Goal: Task Accomplishment & Management: Manage account settings

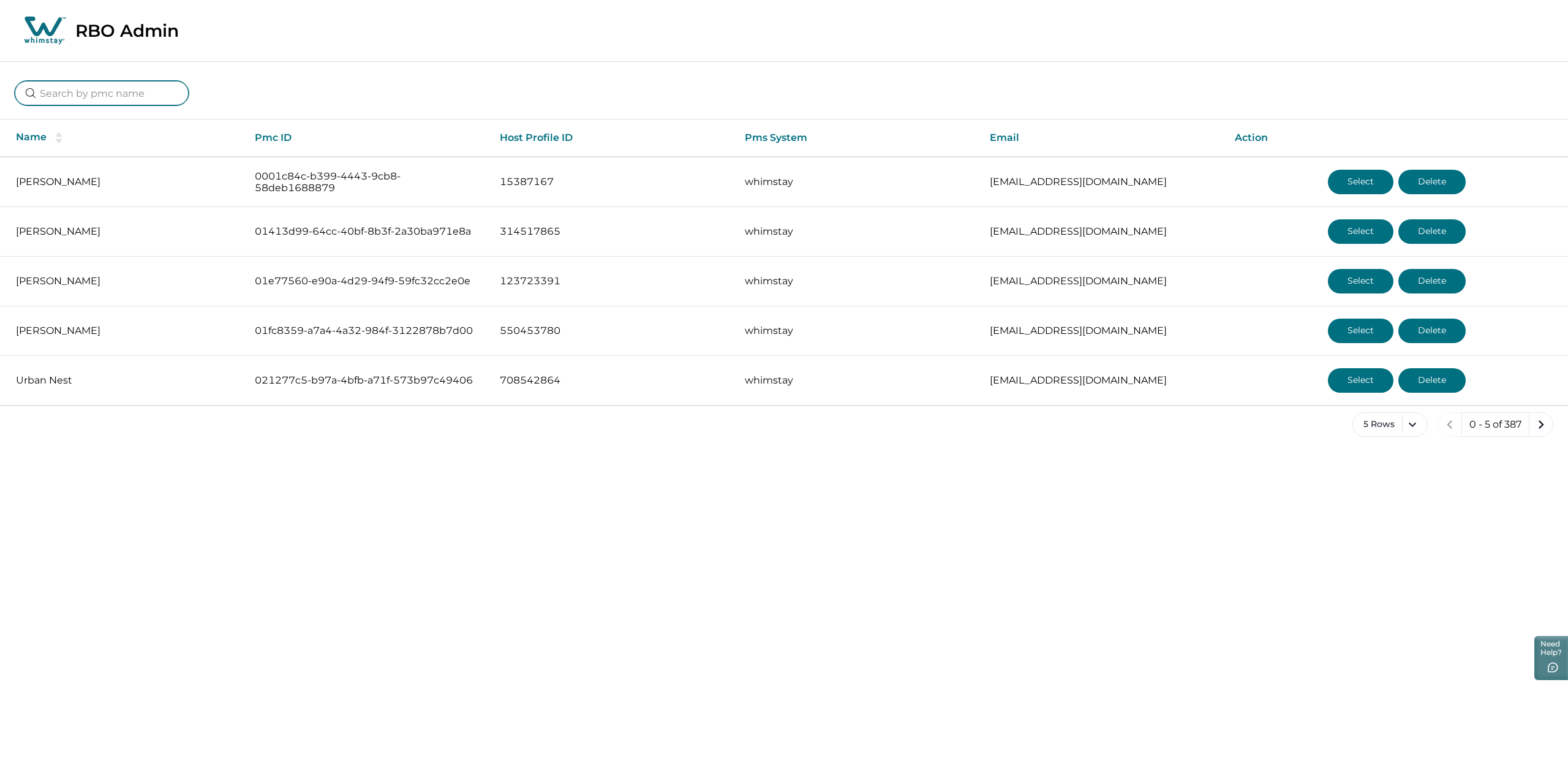
click at [133, 100] on input at bounding box center [102, 93] width 174 height 24
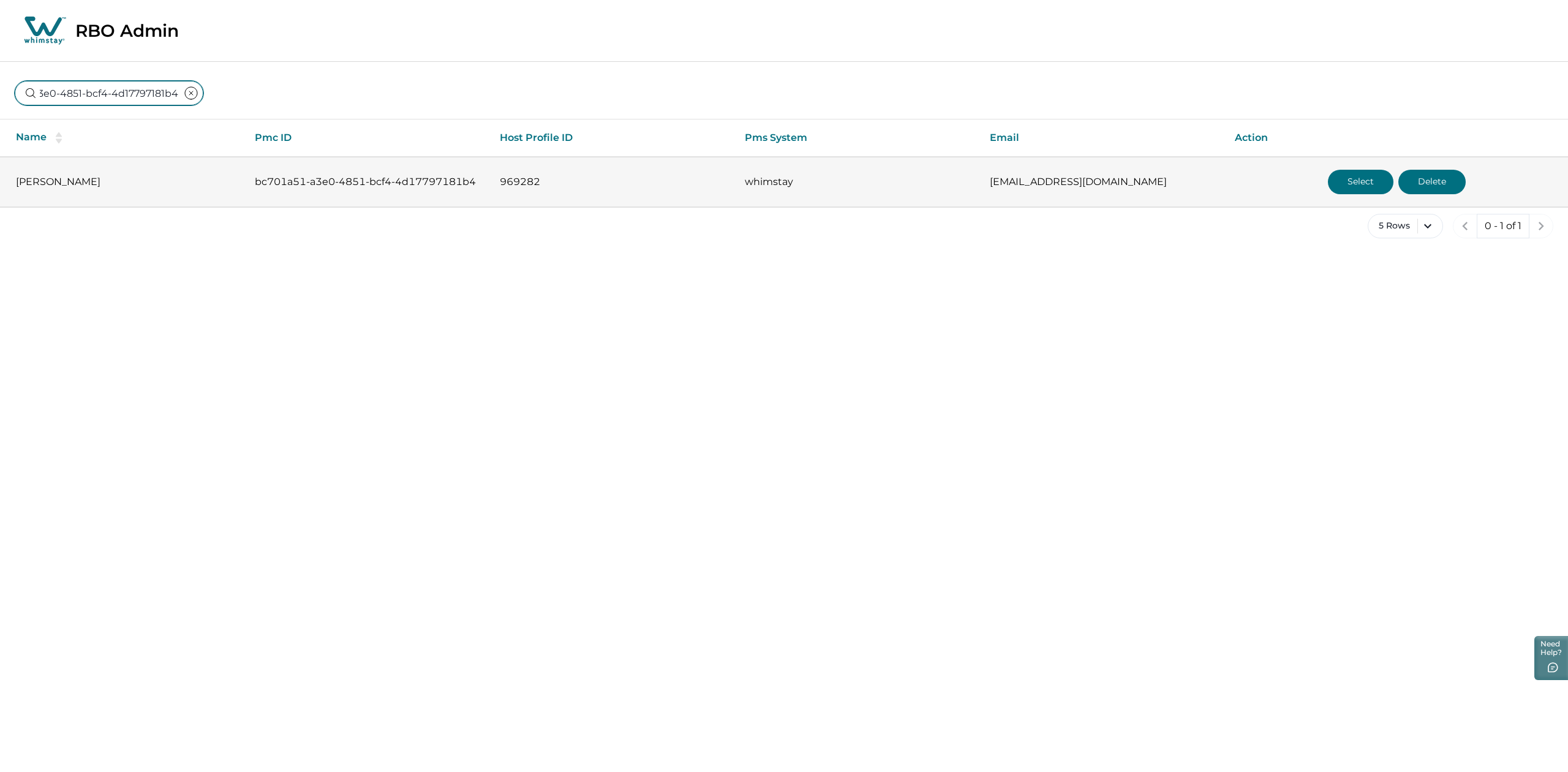
type input "bc701a51-a3e0-4851-bcf4-4d17797181b4"
click at [1363, 183] on button "Select" at bounding box center [1360, 181] width 66 height 24
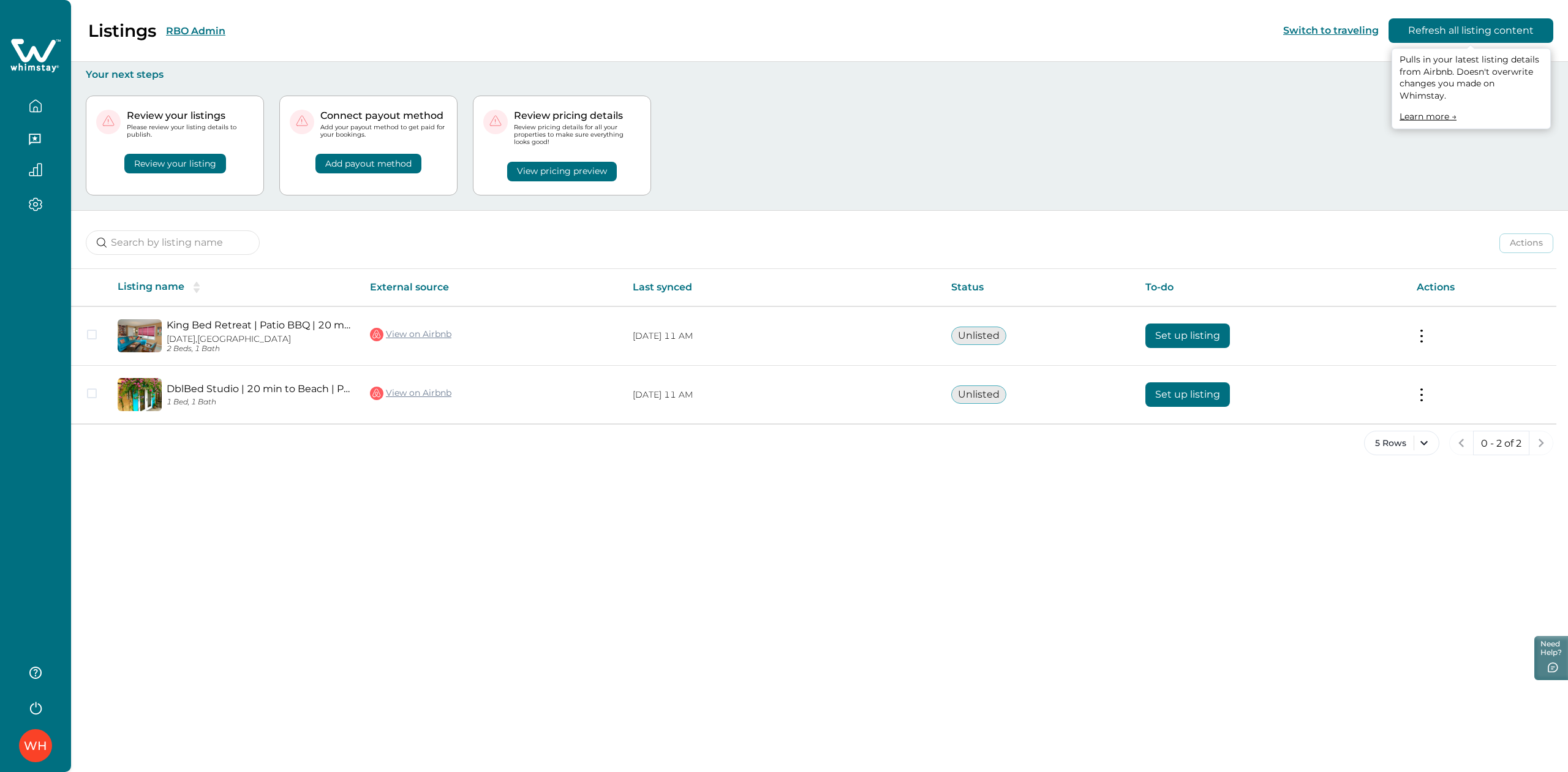
click at [1427, 26] on button "Refresh all listing content" at bounding box center [1470, 30] width 165 height 24
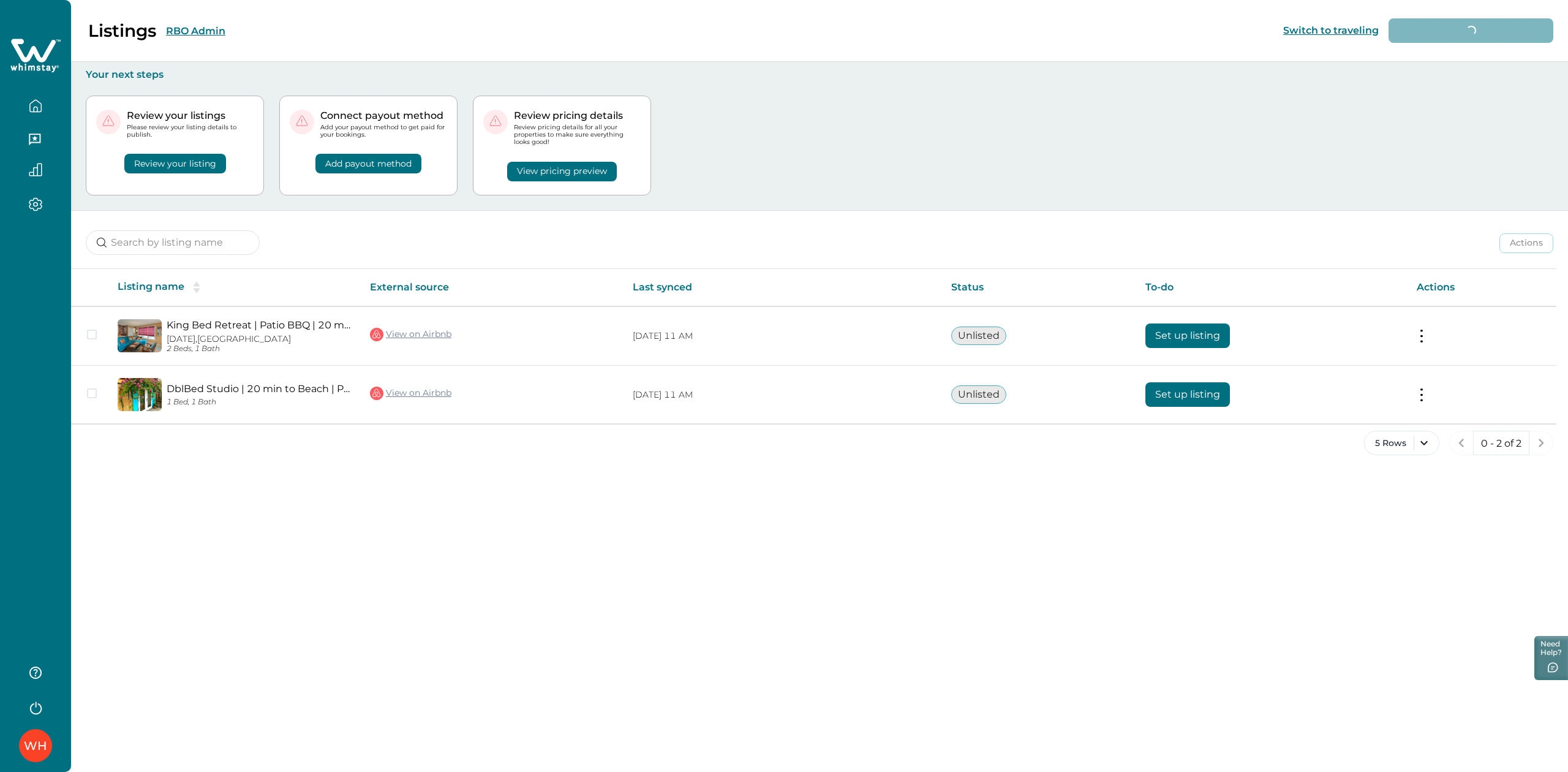
click at [816, 592] on div "Listings RBO Admin Switch to traveling Loading... Refresh all listing content Y…" at bounding box center [819, 386] width 1496 height 772
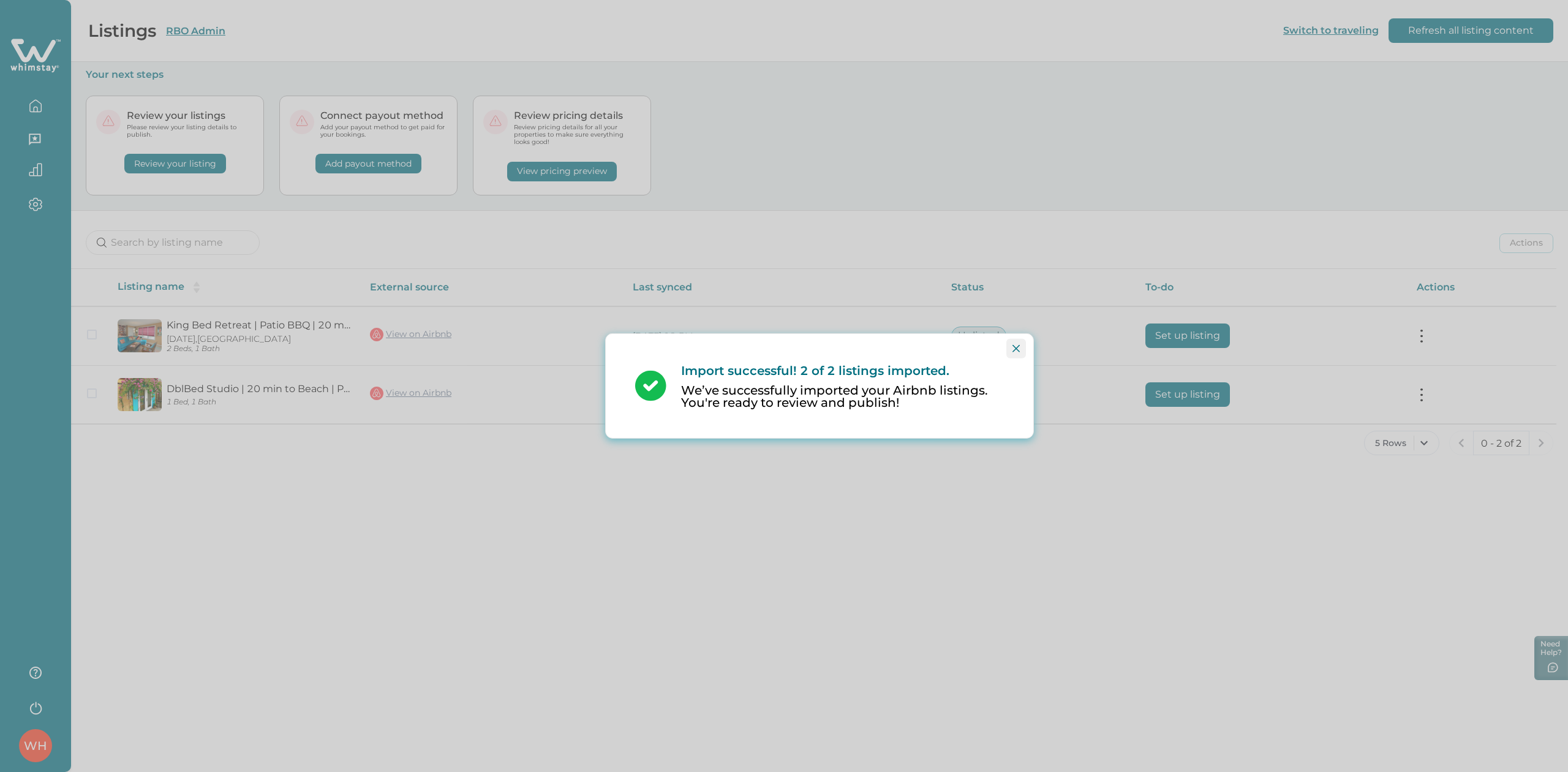
click at [1015, 348] on icon "Close" at bounding box center [1015, 348] width 8 height 8
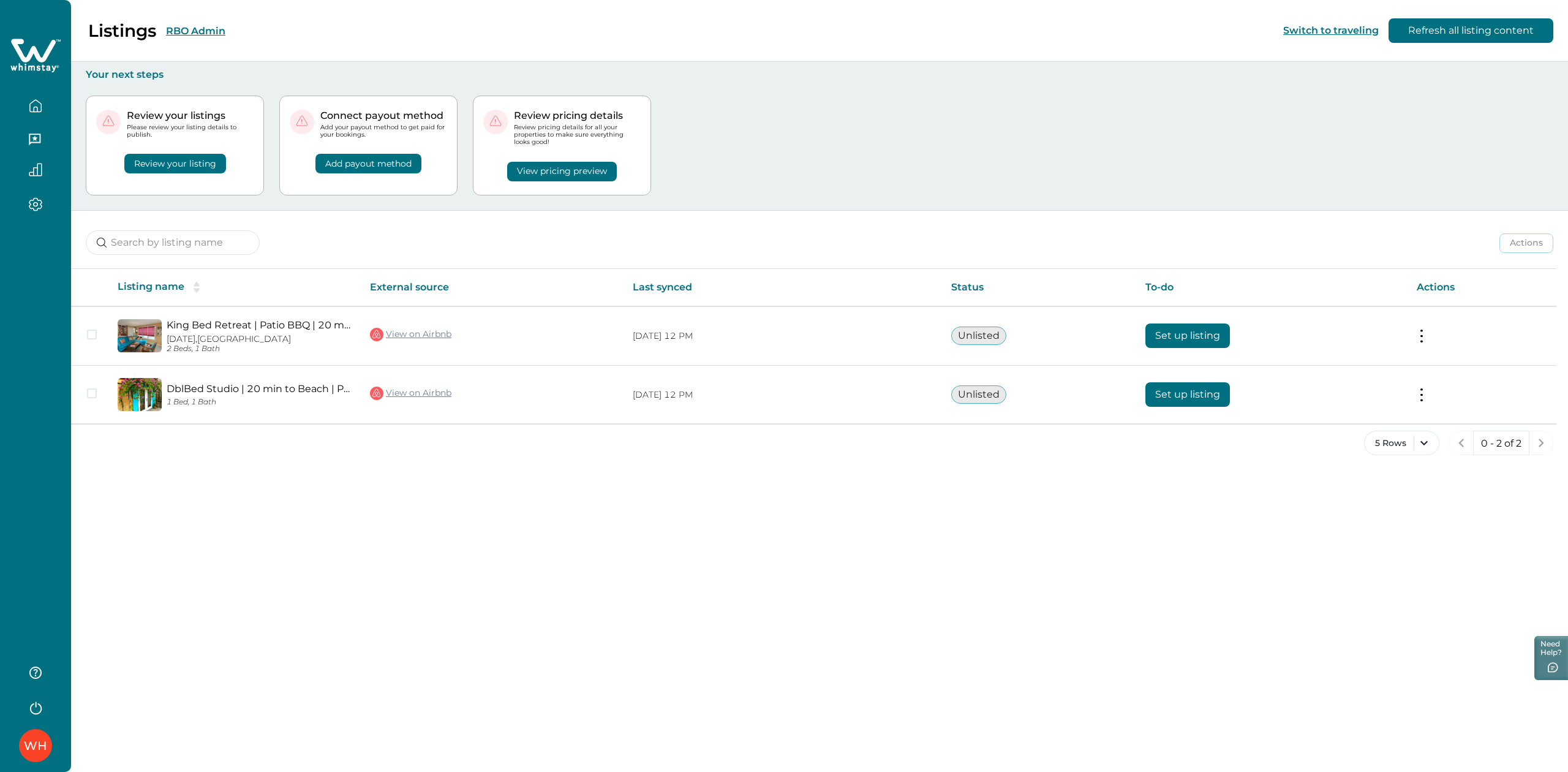
click at [193, 31] on button "RBO Admin" at bounding box center [195, 31] width 59 height 12
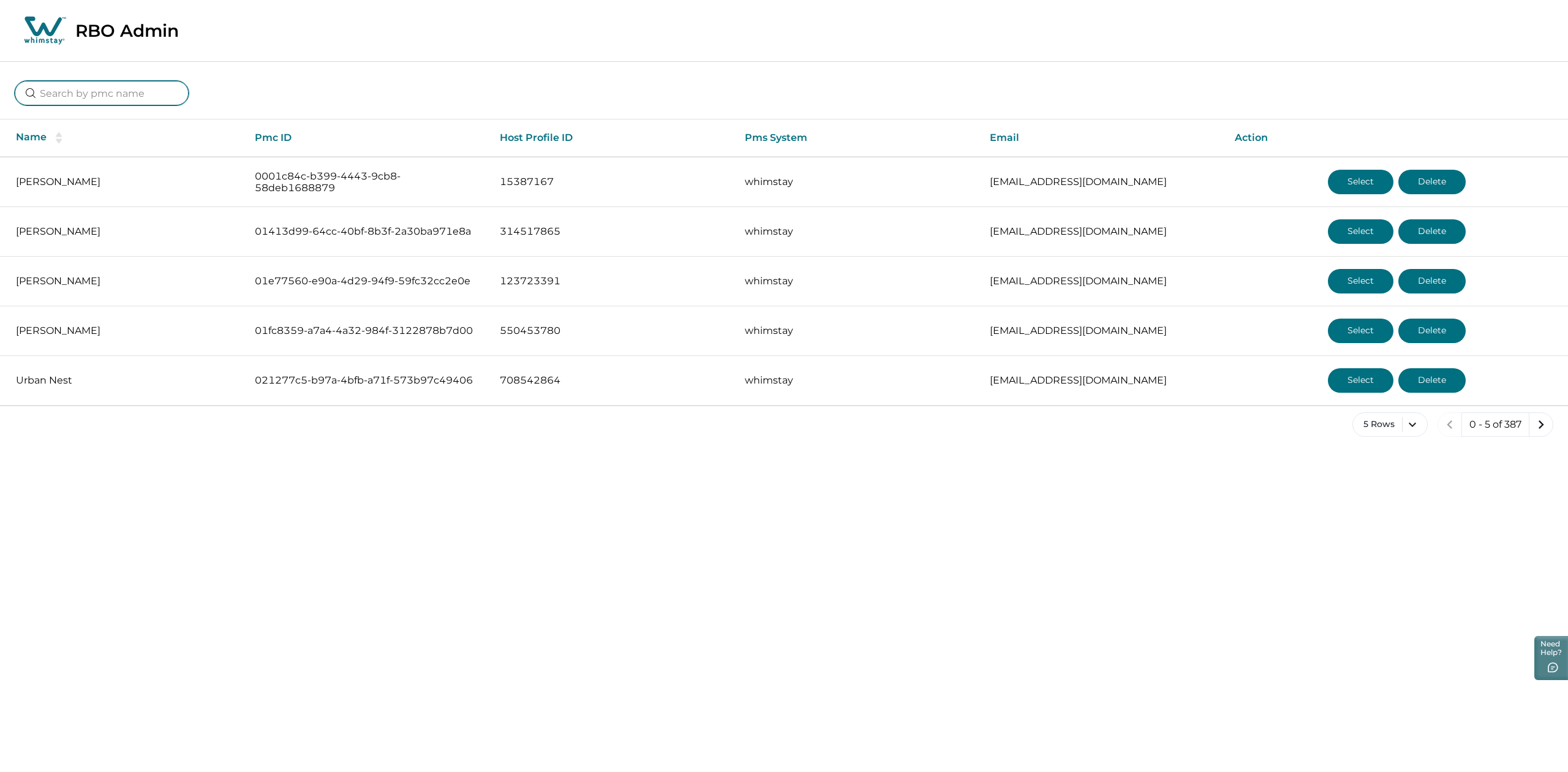
click at [81, 98] on input at bounding box center [102, 93] width 174 height 24
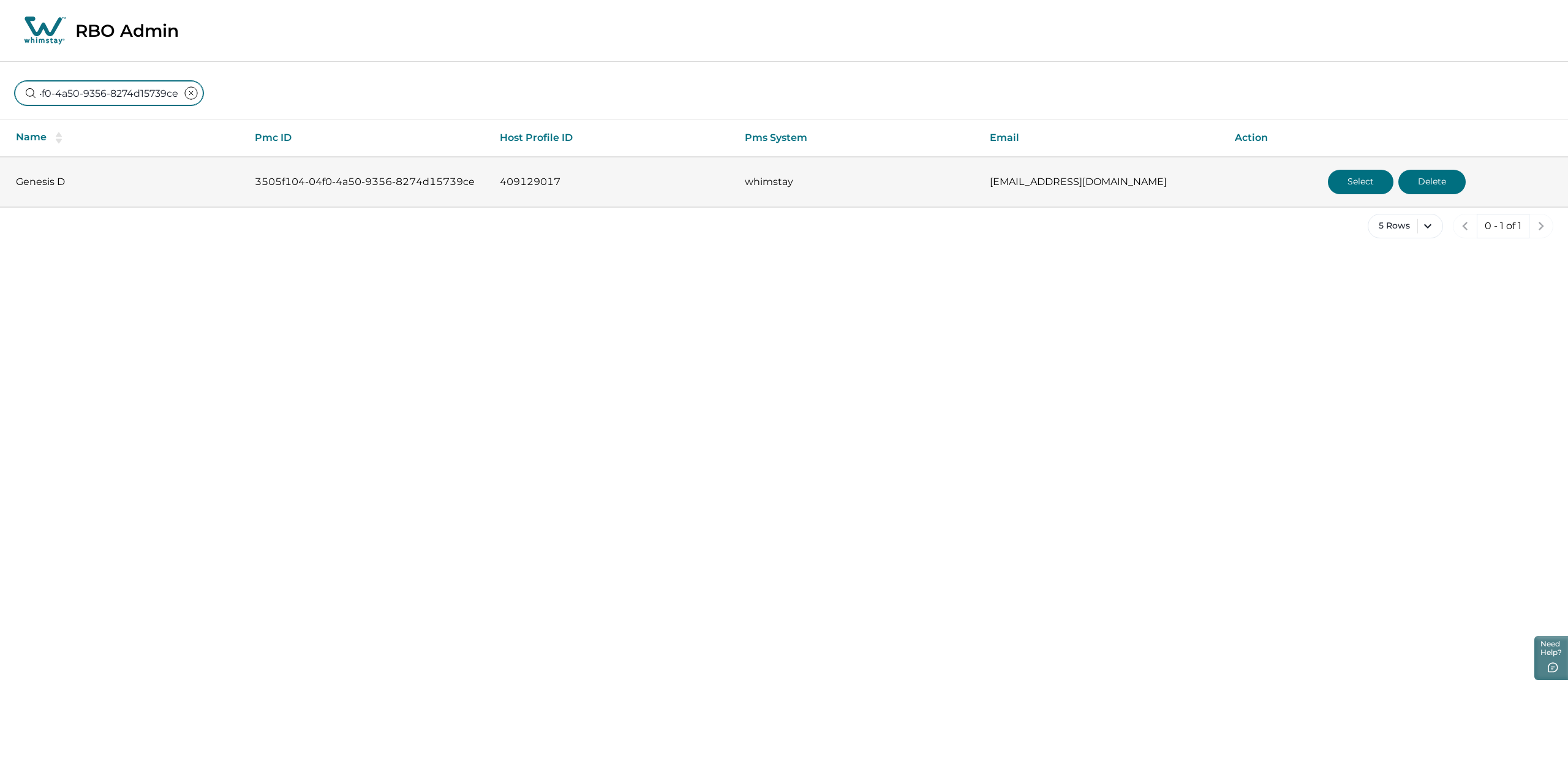
type input "3505f104-04f0-4a50-9356-8274d15739ce"
click at [1353, 175] on button "Select" at bounding box center [1360, 181] width 66 height 24
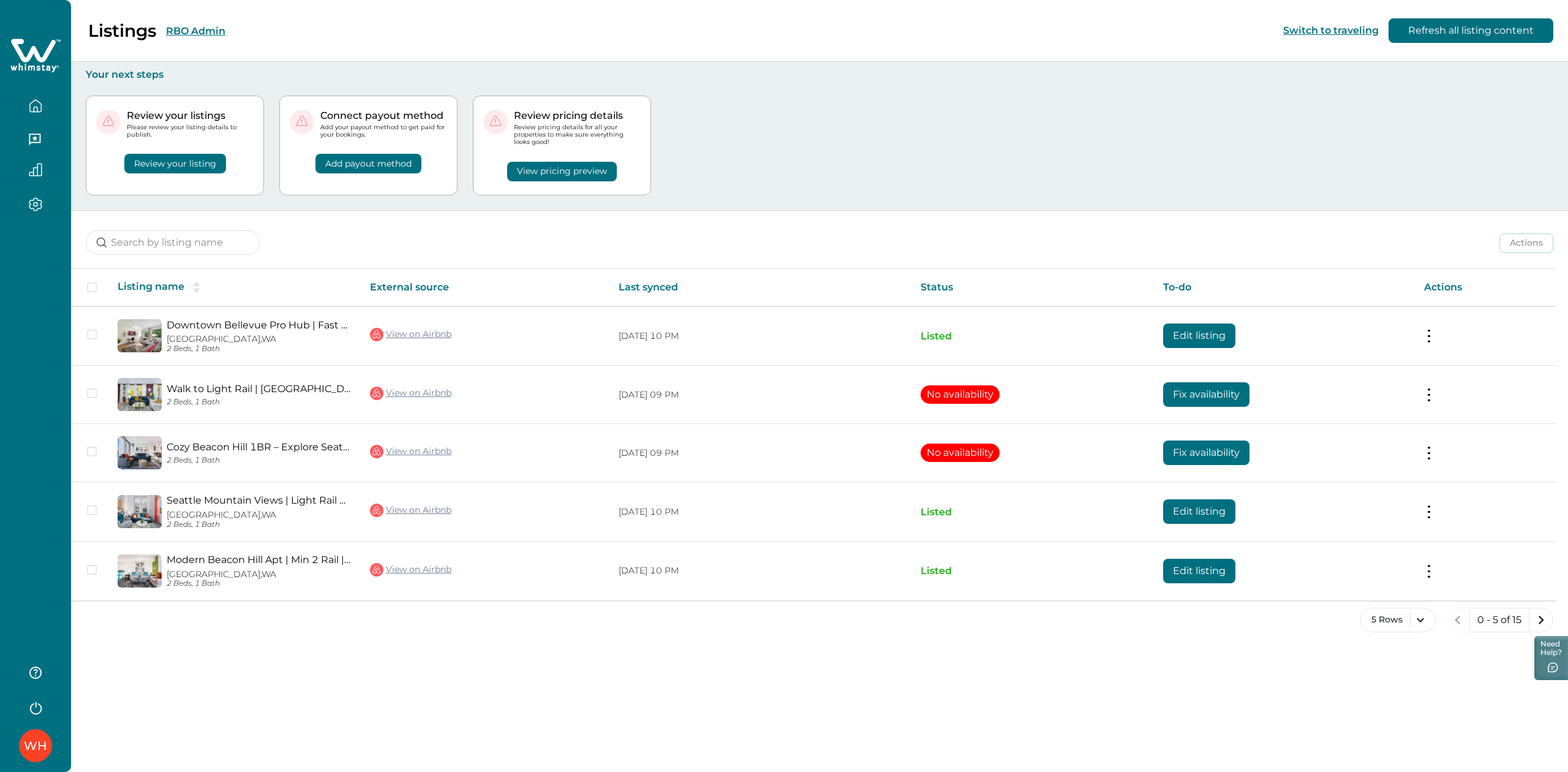
click at [1415, 606] on div "Actions Actions Publish listing Unlist listing Listing name External source Las…" at bounding box center [819, 431] width 1496 height 441
click at [1397, 623] on button "5 Rows" at bounding box center [1398, 619] width 75 height 24
click at [1392, 584] on button "100 Rows" at bounding box center [1396, 584] width 64 height 24
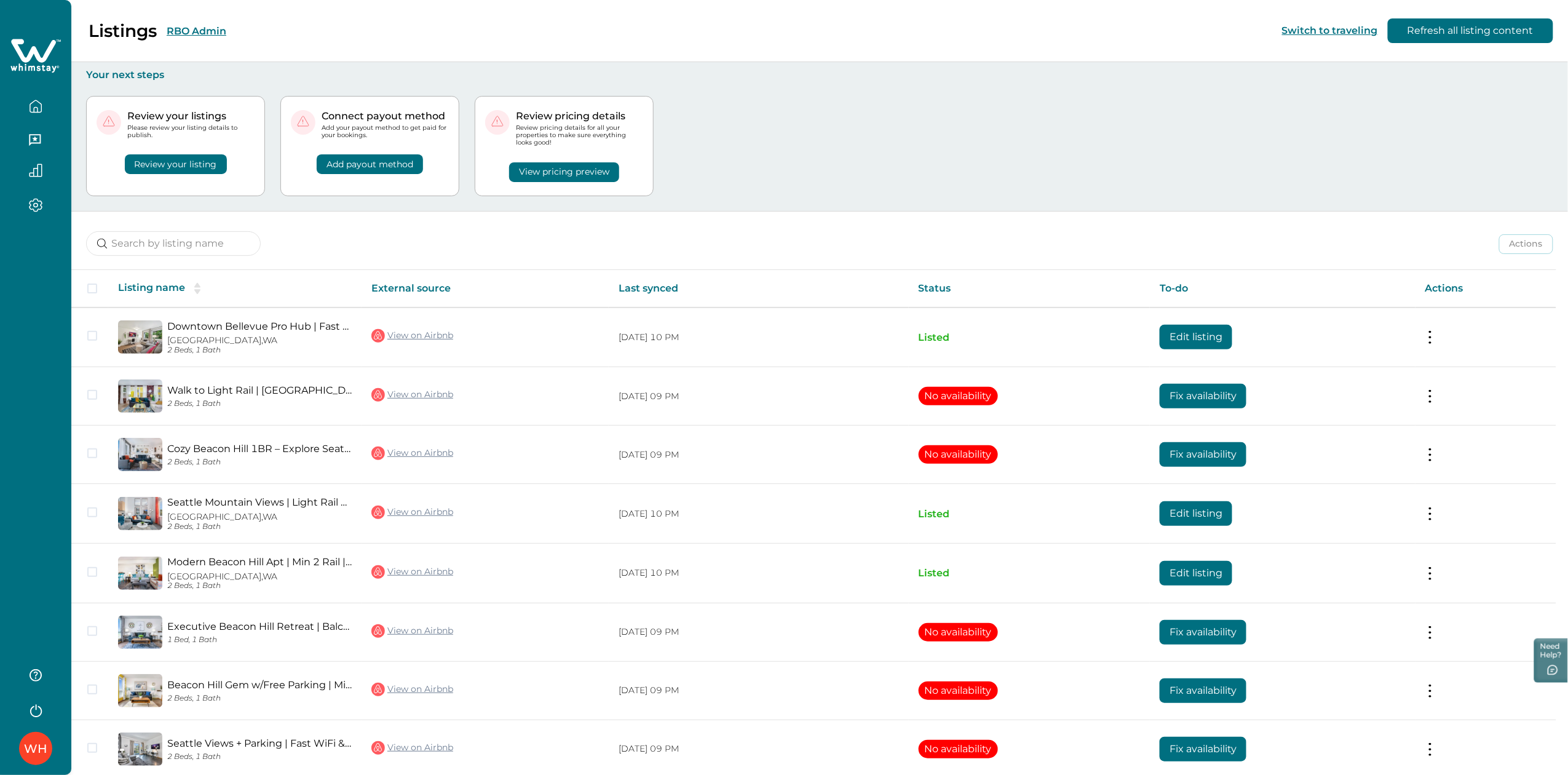
scroll to position [467, 0]
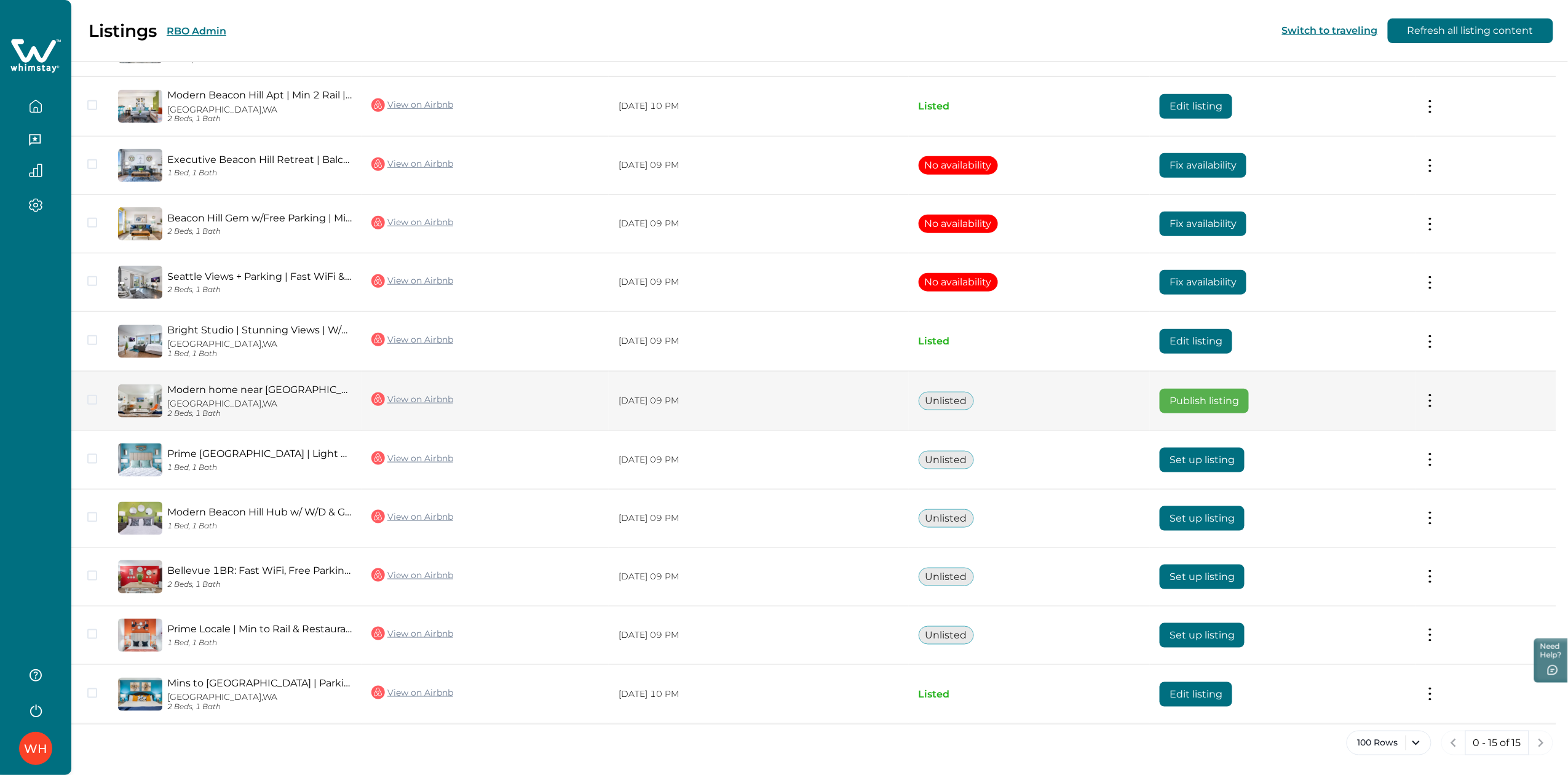
click at [406, 398] on link "View on Airbnb" at bounding box center [413, 398] width 82 height 16
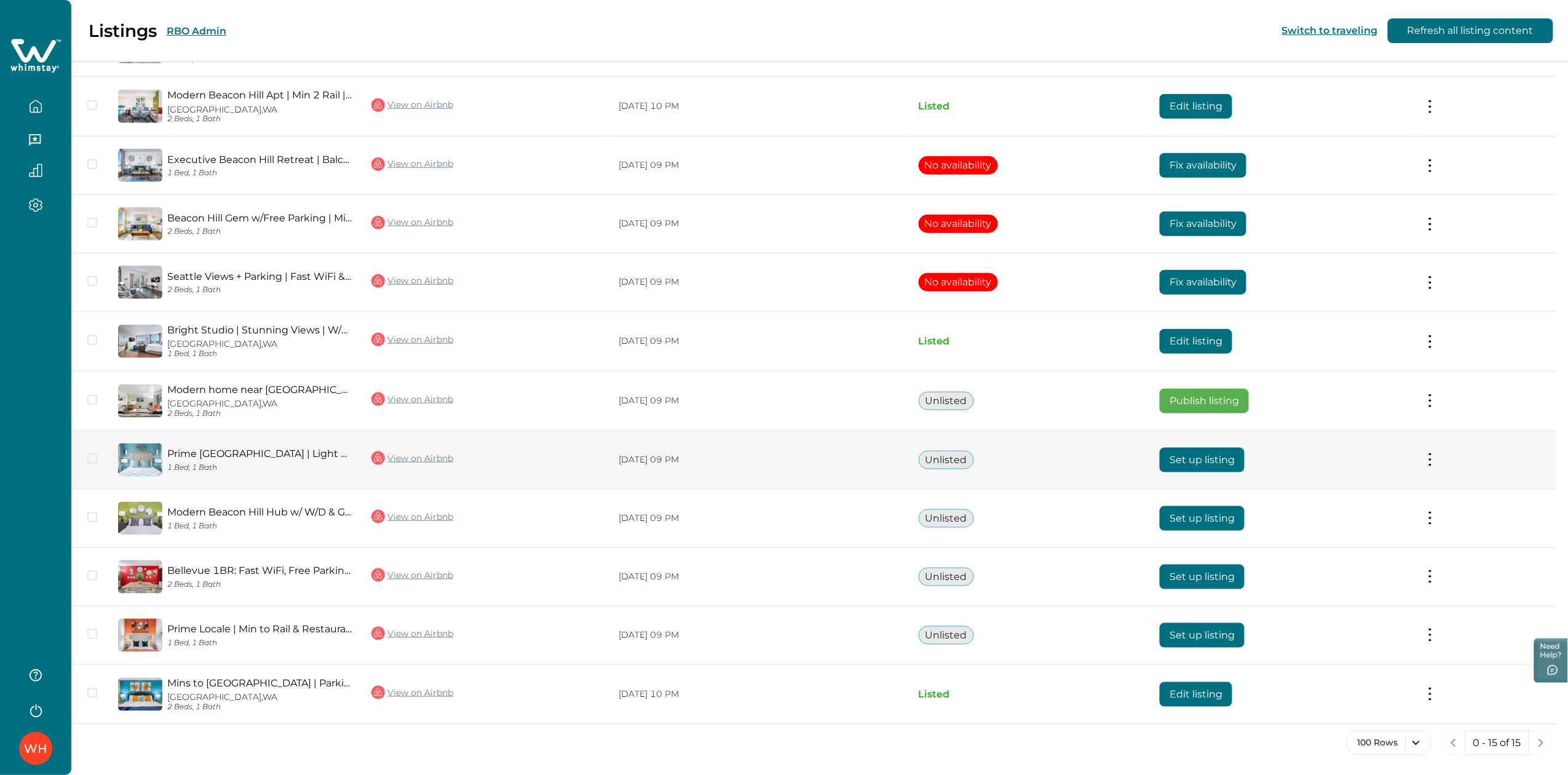
click at [409, 455] on link "View on Airbnb" at bounding box center [413, 458] width 82 height 16
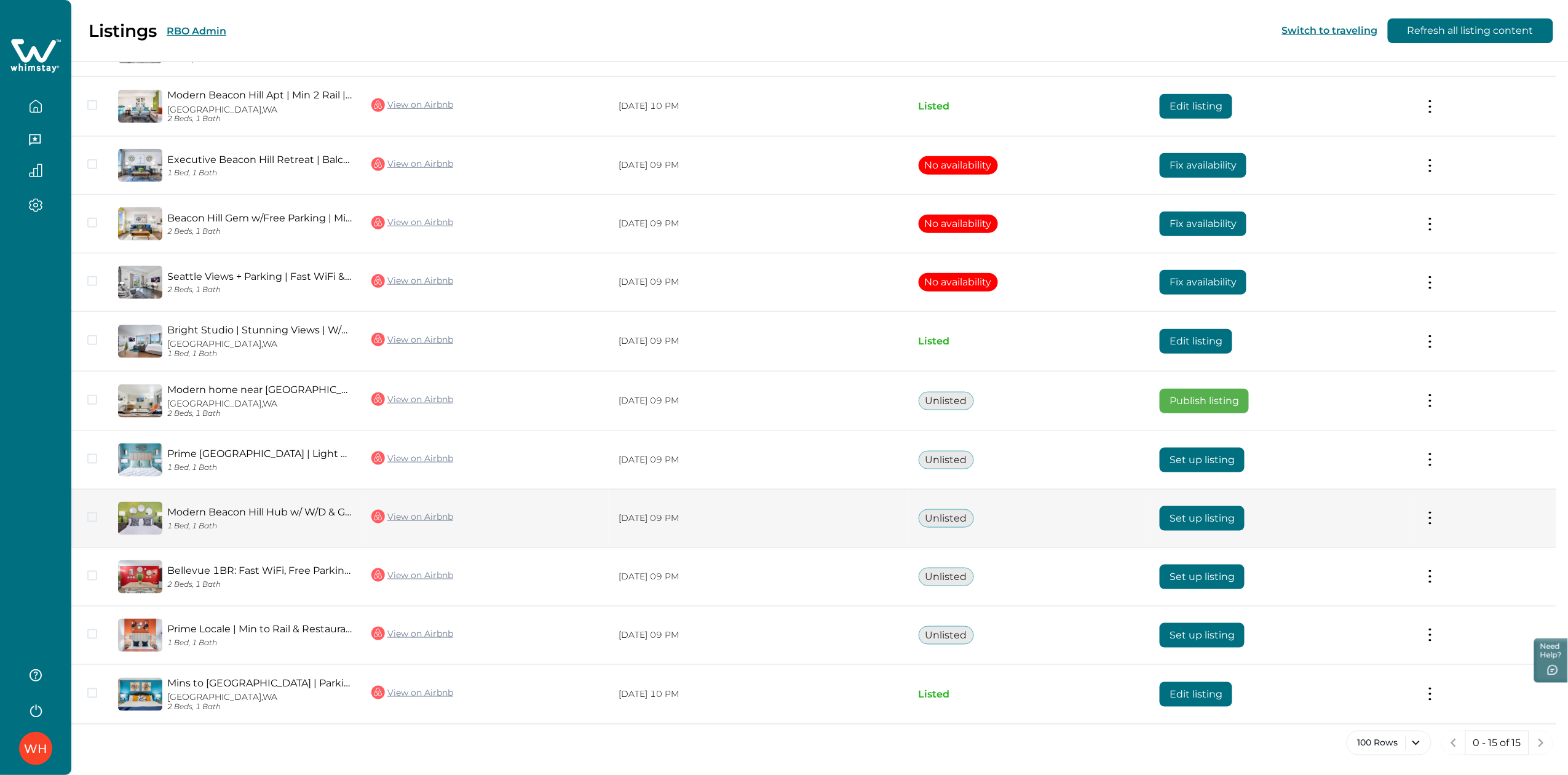
click at [392, 516] on link "View on Airbnb" at bounding box center [413, 516] width 82 height 16
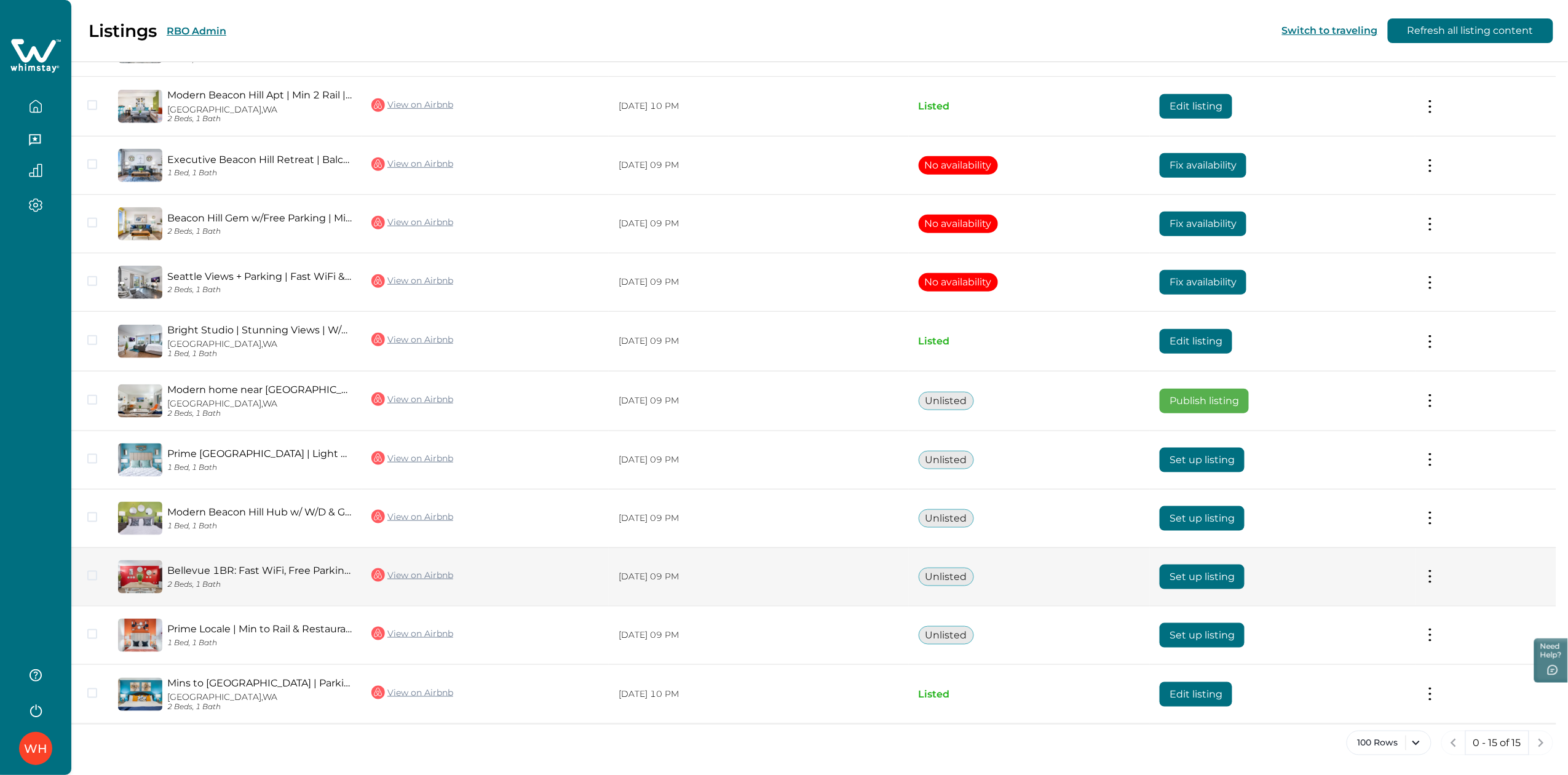
click at [424, 571] on link "View on Airbnb" at bounding box center [413, 574] width 82 height 16
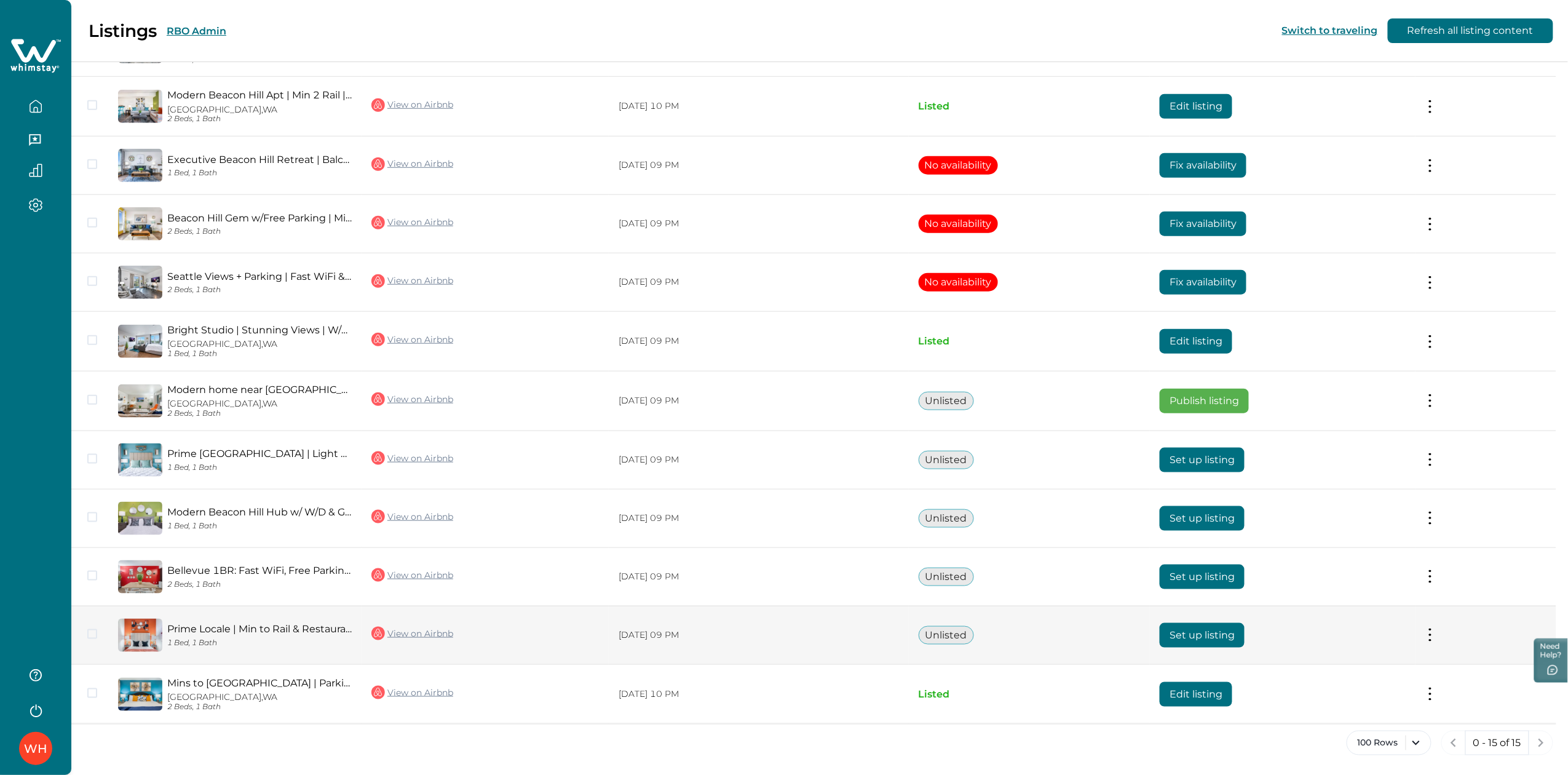
click at [414, 626] on link "View on Airbnb" at bounding box center [413, 633] width 82 height 16
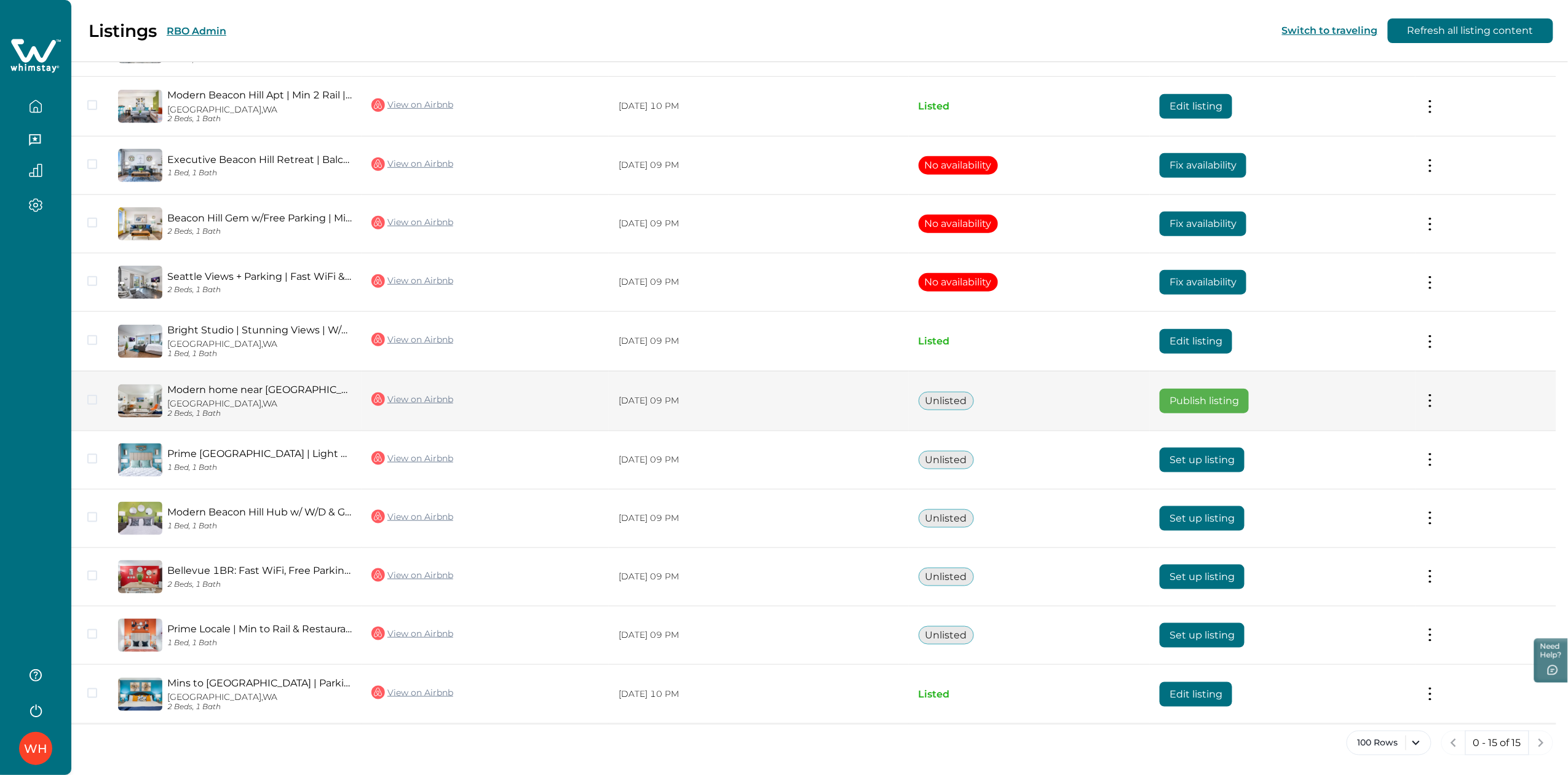
click at [212, 387] on link "Modern home near [GEOGRAPHIC_DATA], Fast Wi-Fi, Parking" at bounding box center [260, 389] width 184 height 12
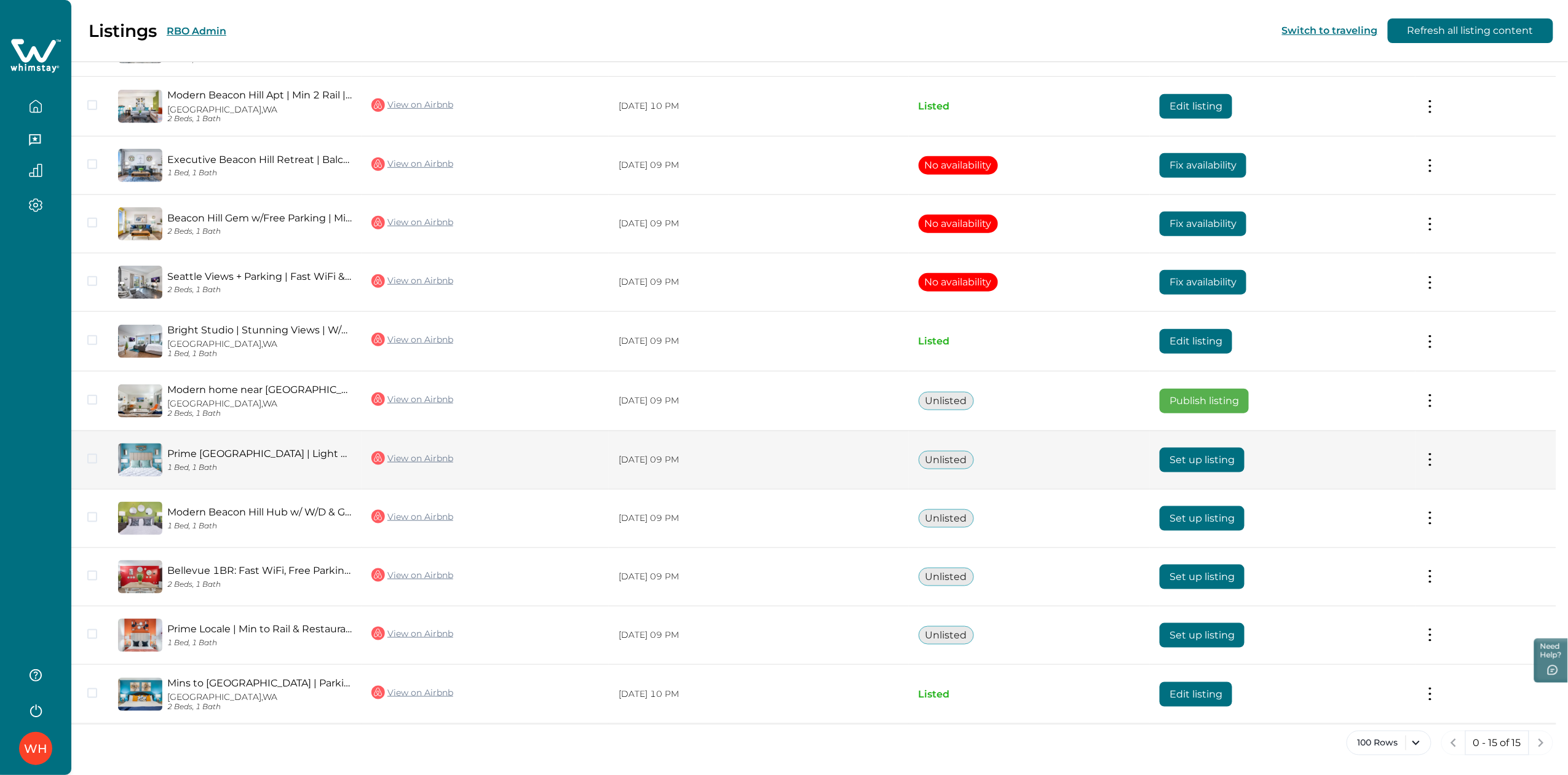
click at [247, 453] on link "Prime [GEOGRAPHIC_DATA] | Light Rail Access | 2 miles-DT" at bounding box center [260, 454] width 184 height 12
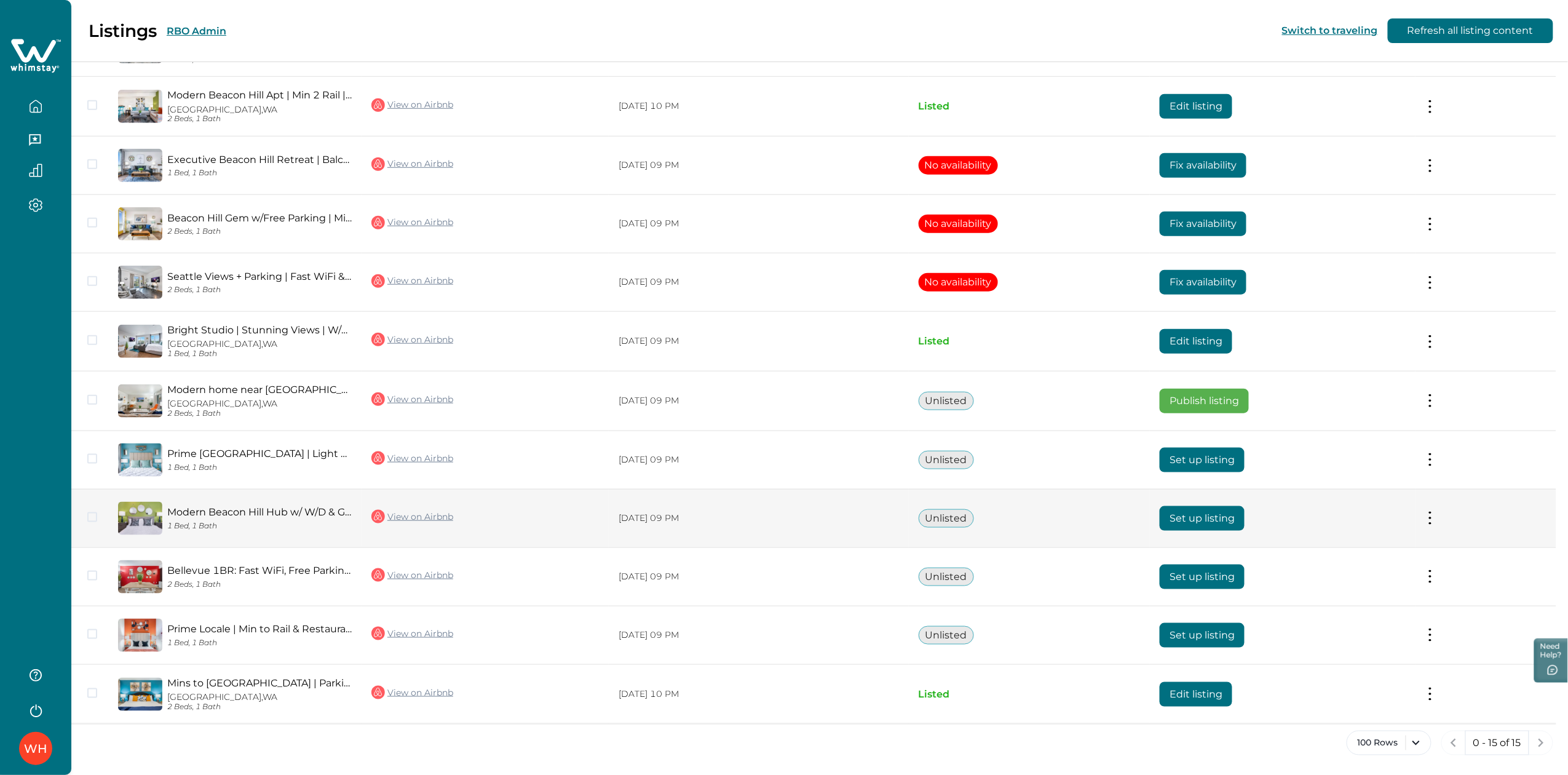
click at [214, 508] on link "Modern Beacon Hill Hub w/ W/D & Garage|10min to DT" at bounding box center [260, 512] width 184 height 12
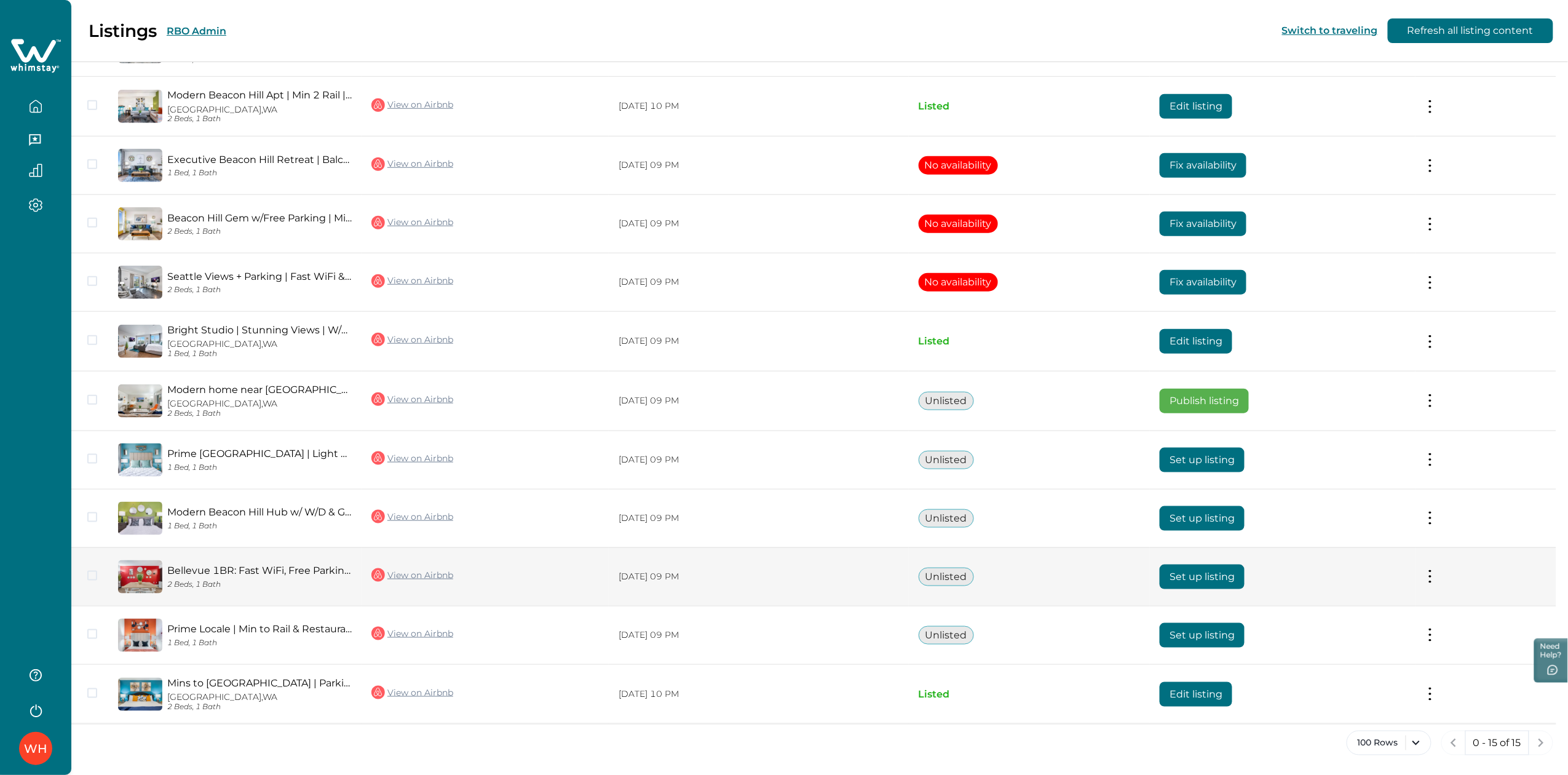
click at [185, 568] on link "Bellevue 1BR: Fast WiFi, Free Parking, Near [GEOGRAPHIC_DATA]" at bounding box center [260, 570] width 184 height 12
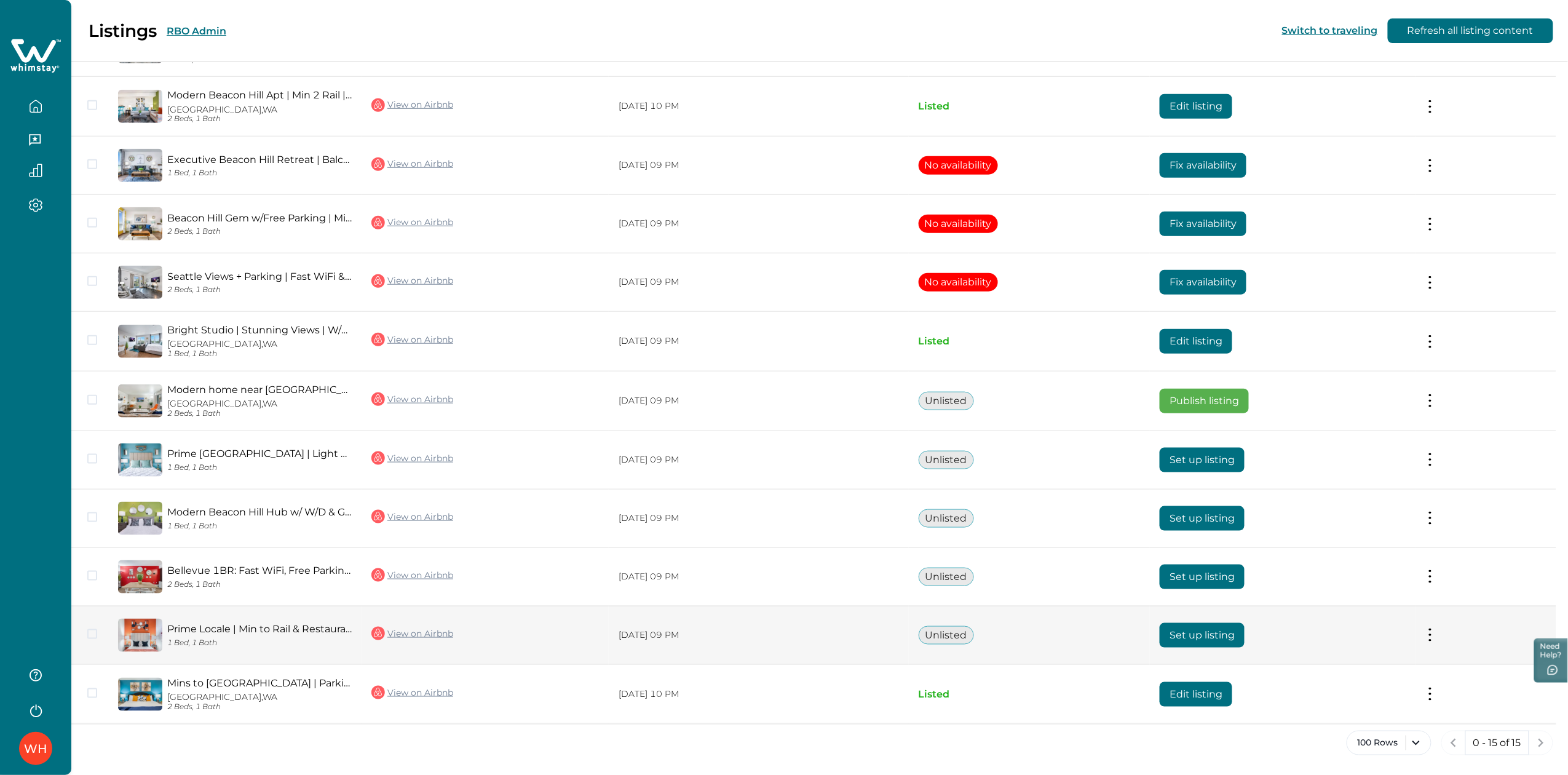
click at [187, 628] on link "Prime Locale | Min to Rail & Restaurants | W/D" at bounding box center [260, 629] width 184 height 12
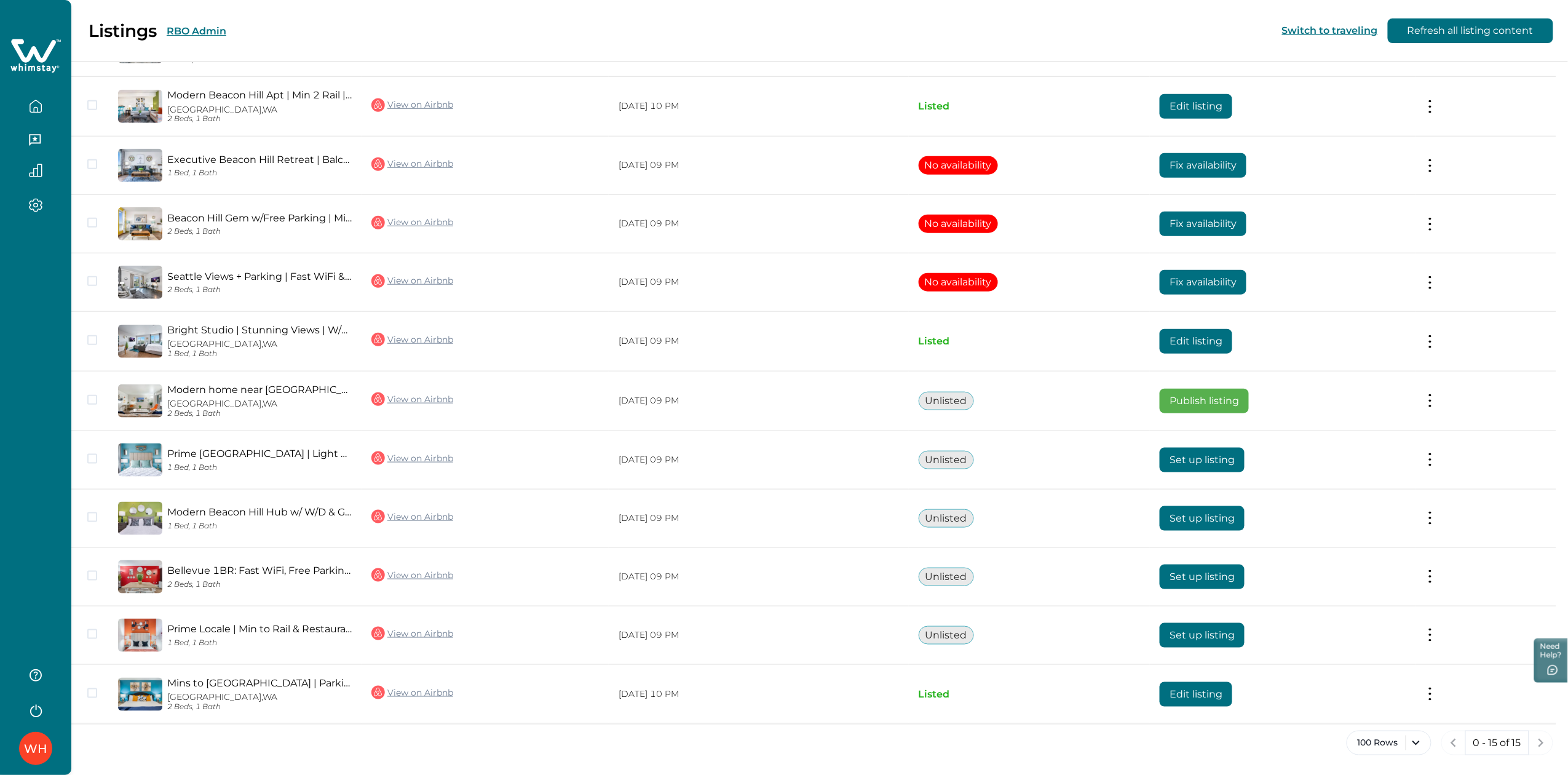
click at [294, 740] on div "100 Rows 0 - 15 of 15" at bounding box center [820, 752] width 1497 height 44
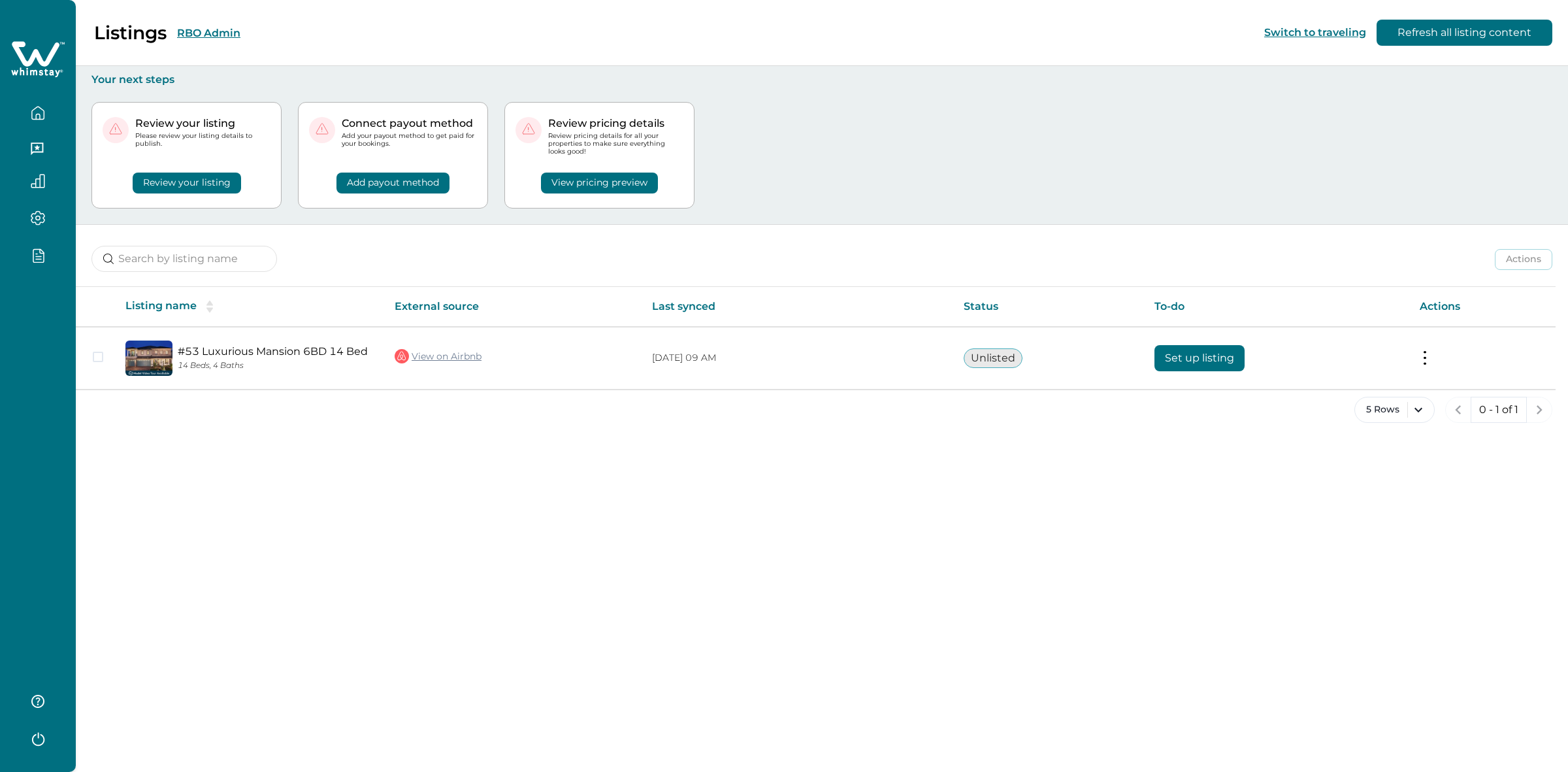
click at [235, 33] on button "RBO Admin" at bounding box center [208, 33] width 63 height 12
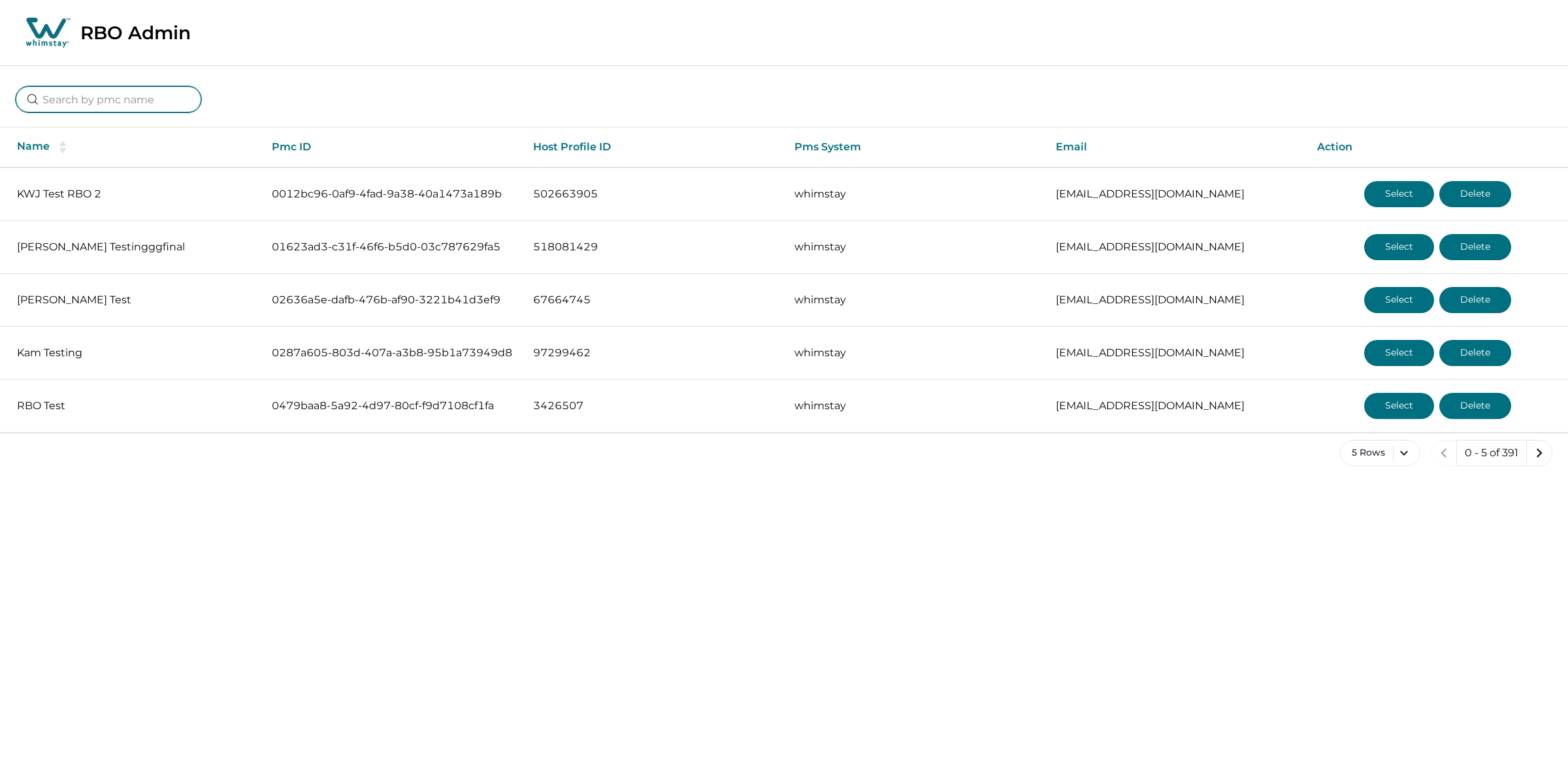
click at [78, 95] on input at bounding box center [109, 99] width 186 height 26
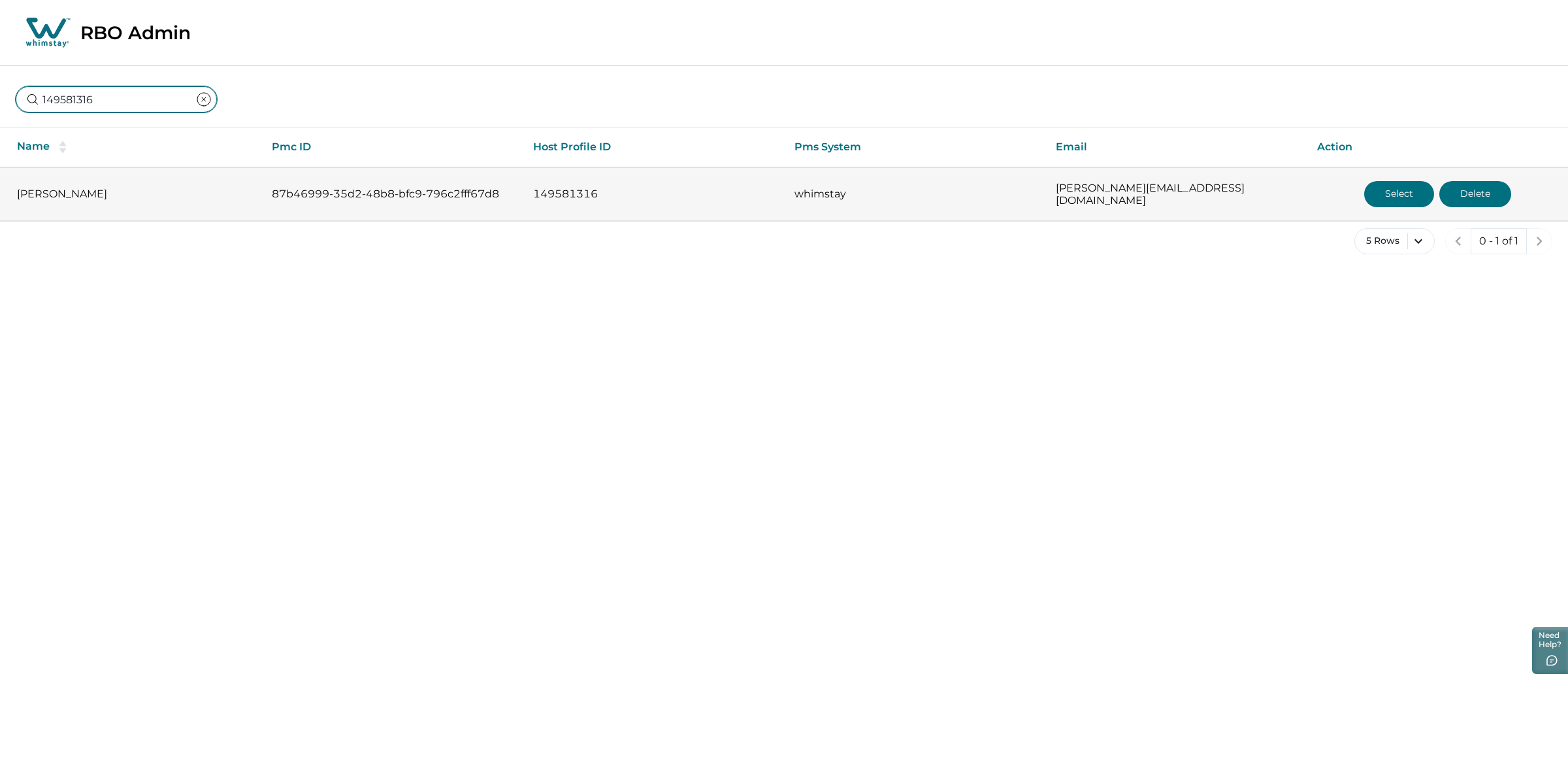
type input "149581316"
drag, startPoint x: 1271, startPoint y: 187, endPoint x: 1045, endPoint y: 194, distance: 226.1
click at [1045, 194] on td "rutvik-butani-0011@yopmail.com" at bounding box center [1176, 194] width 261 height 53
copy p "rutvik-butani-0011@yopmail.com"
click at [1392, 181] on button "Select" at bounding box center [1399, 193] width 70 height 26
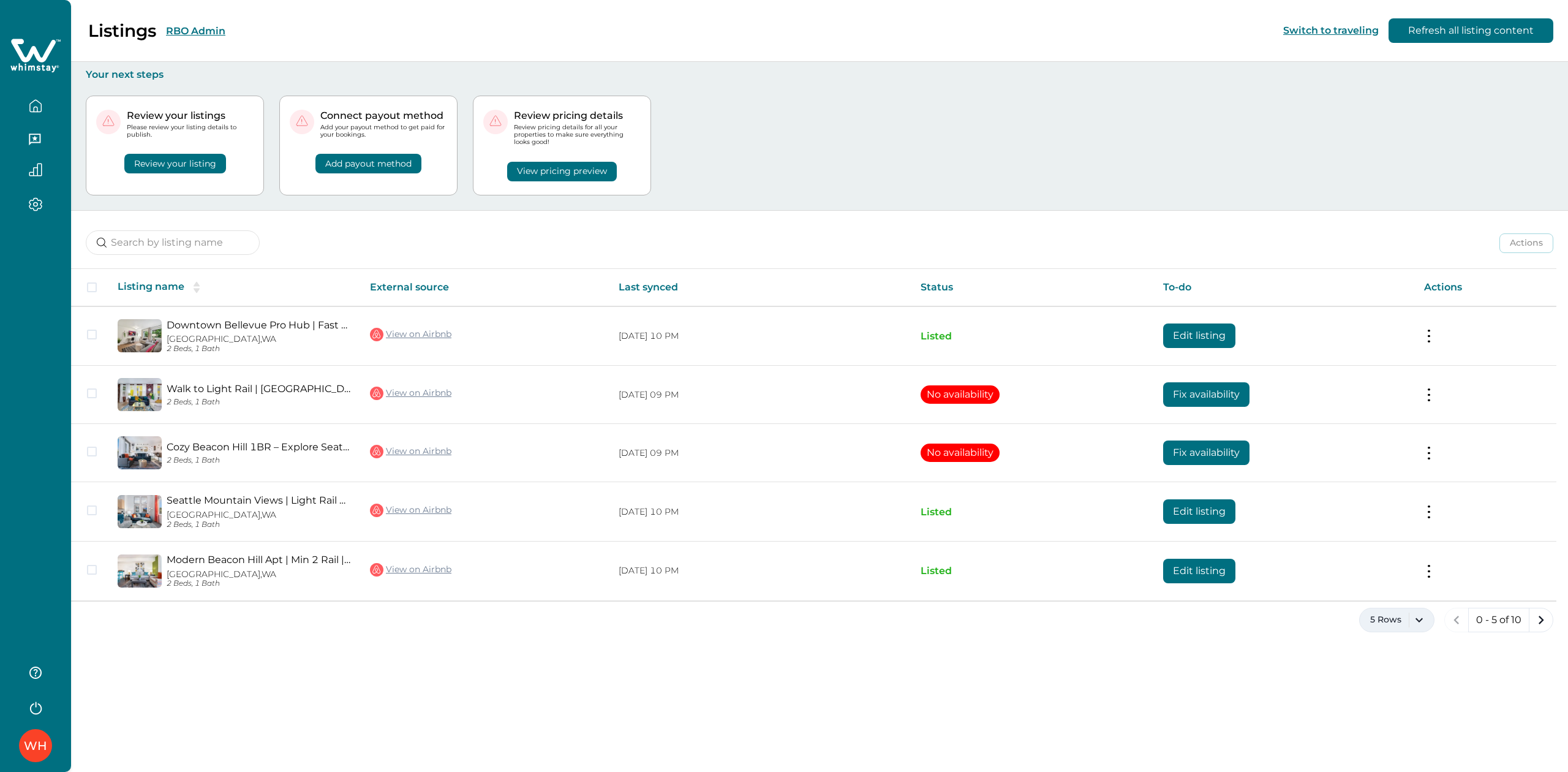
click at [1413, 628] on button "5 Rows" at bounding box center [1396, 619] width 75 height 24
click at [1400, 587] on button "100 Rows" at bounding box center [1395, 584] width 64 height 24
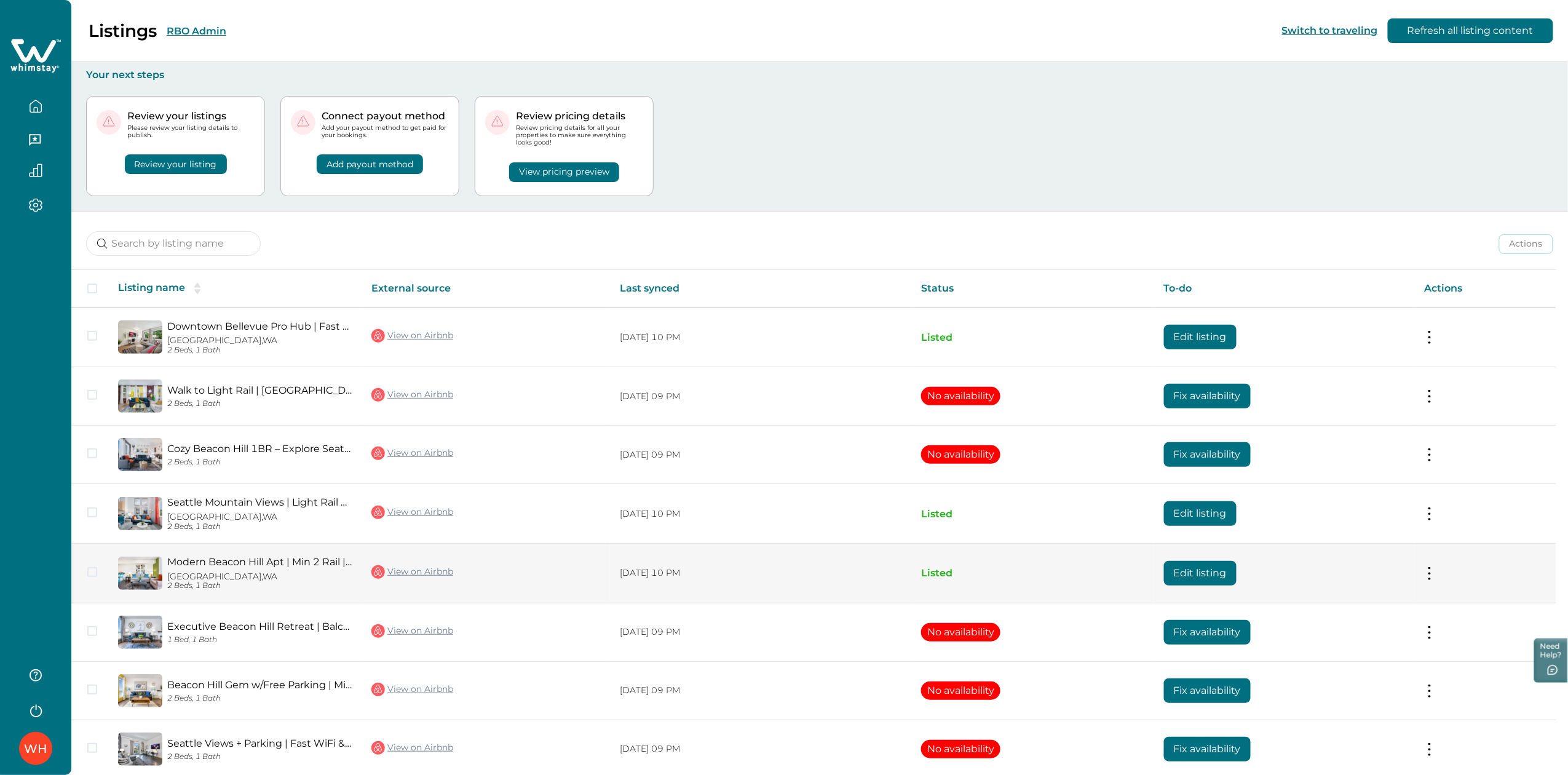
scroll to position [172, 0]
